Goal: Information Seeking & Learning: Stay updated

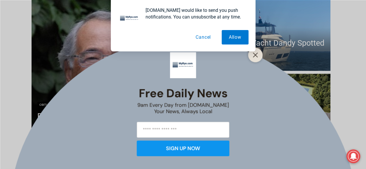
click at [206, 37] on button "Cancel" at bounding box center [203, 37] width 30 height 14
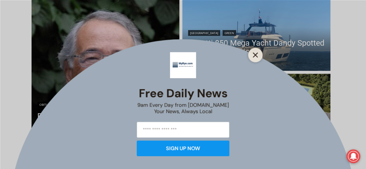
click at [255, 54] on icon "Close" at bounding box center [255, 54] width 5 height 5
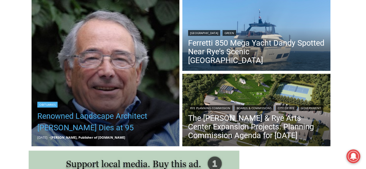
click at [88, 119] on link "Renowned Landscape Architect [PERSON_NAME] Dies at 95" at bounding box center [105, 121] width 136 height 23
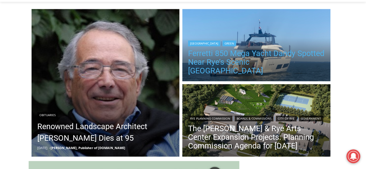
click at [242, 67] on link "Ferretti 850 Mega Yacht Dandy Spotted Near Rye’s Scenic [GEOGRAPHIC_DATA]" at bounding box center [256, 62] width 136 height 26
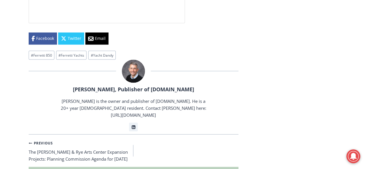
scroll to position [1619, 0]
